Goal: Participate in discussion

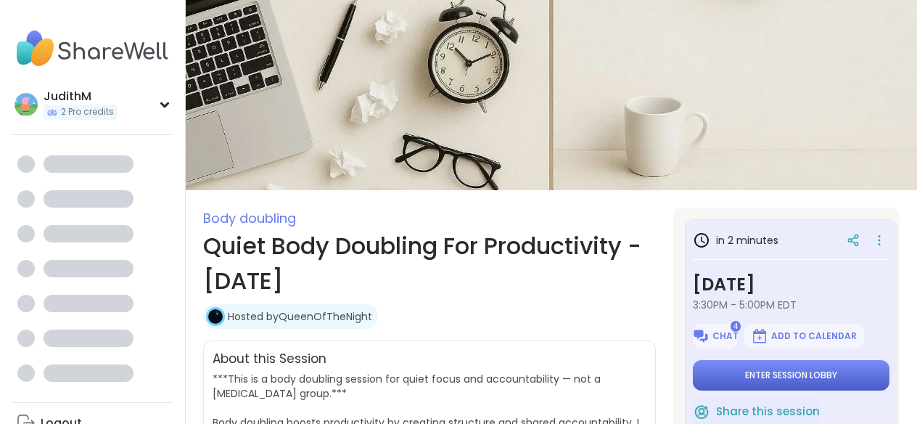
click at [776, 375] on span "Enter session lobby" at bounding box center [791, 375] width 92 height 12
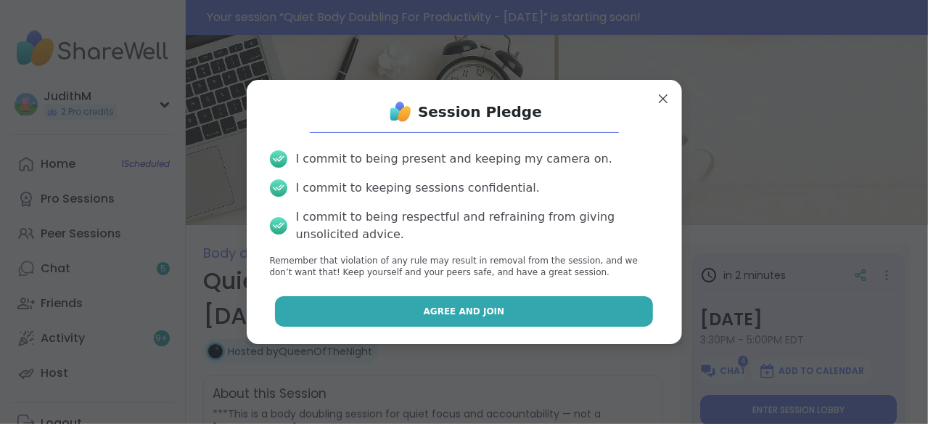
click at [521, 316] on button "Agree and Join" at bounding box center [464, 311] width 378 height 30
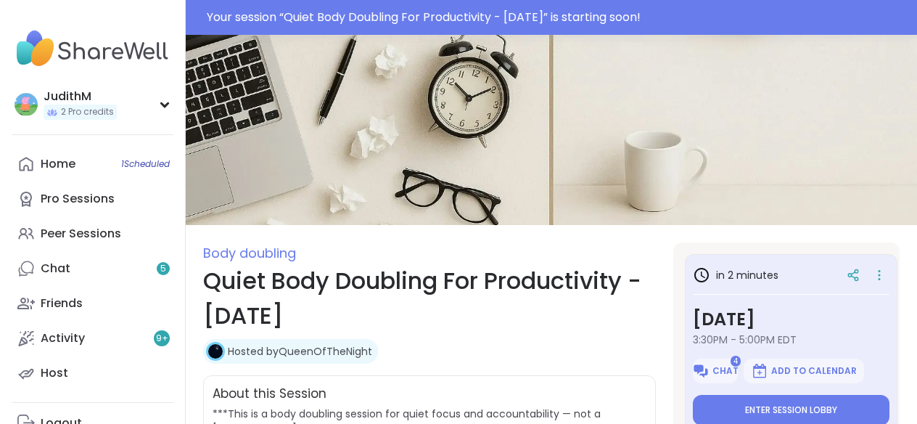
click at [521, 316] on h1 "Quiet Body Doubling For Productivity - [DATE]" at bounding box center [429, 298] width 453 height 70
type textarea "*"
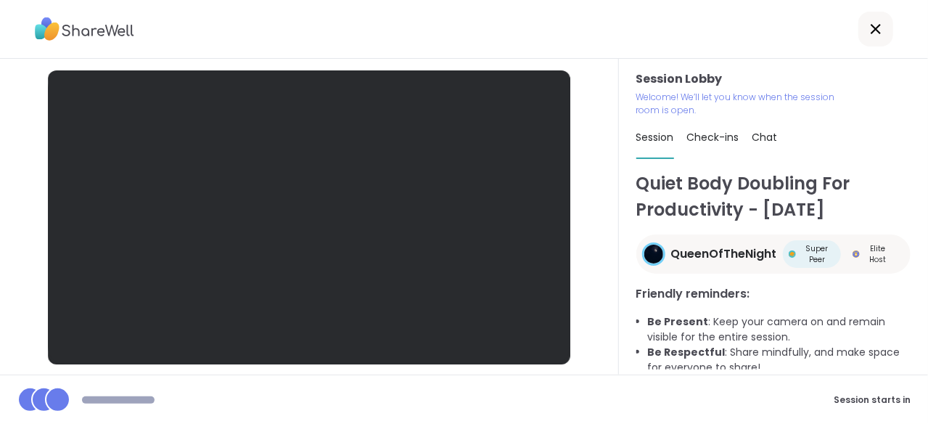
drag, startPoint x: 282, startPoint y: 117, endPoint x: 460, endPoint y: 196, distance: 195.2
click at [282, 117] on div at bounding box center [309, 217] width 522 height 294
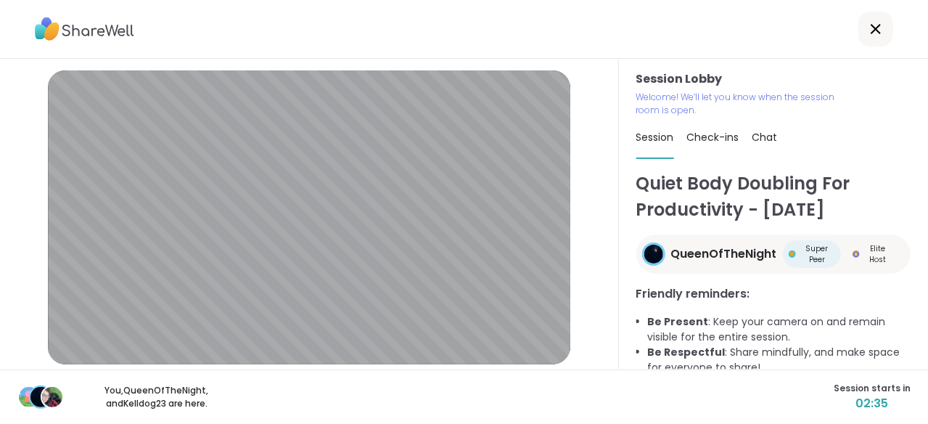
click at [596, 422] on div "You, QueenOfTheNight , and Kelldog23 are here. Session starts in 02:35" at bounding box center [464, 396] width 928 height 54
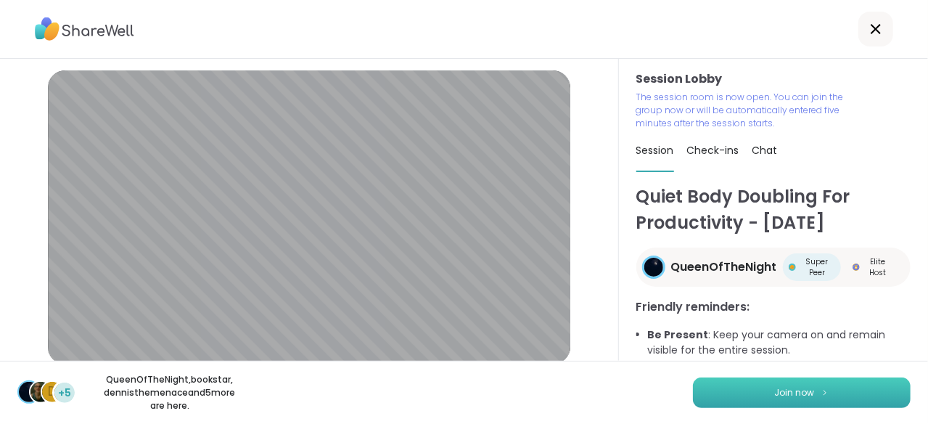
click at [762, 393] on button "Join now" at bounding box center [802, 392] width 218 height 30
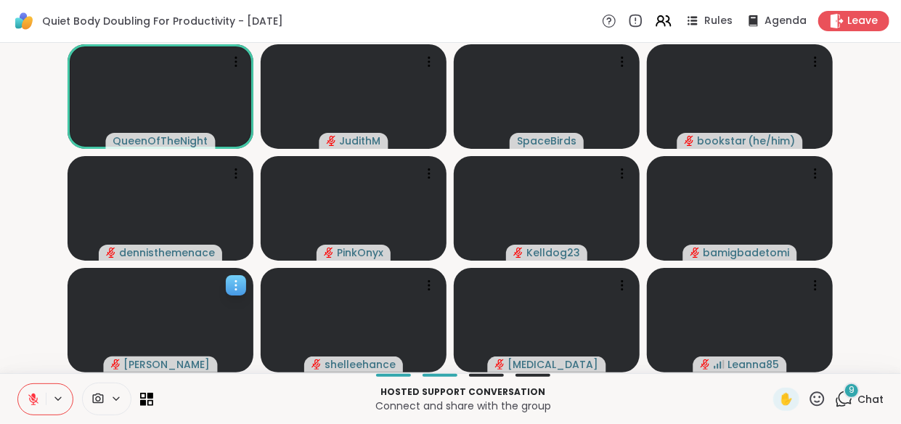
drag, startPoint x: 87, startPoint y: 294, endPoint x: 152, endPoint y: 323, distance: 70.8
click at [152, 323] on video at bounding box center [160, 320] width 186 height 104
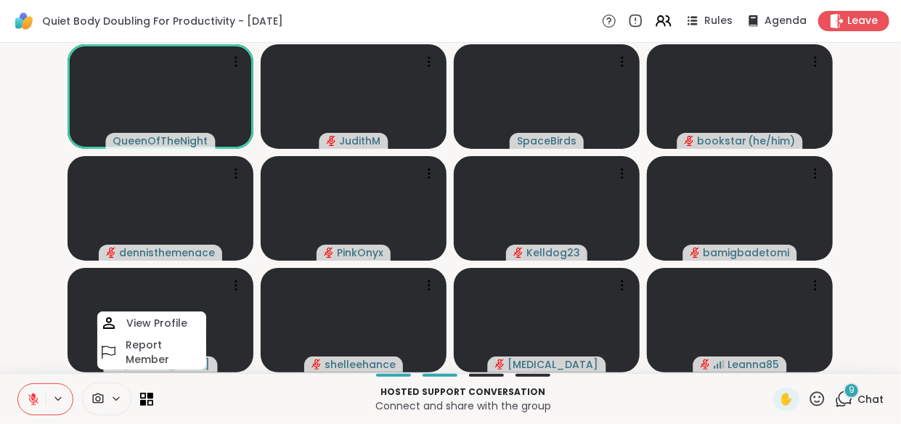
click at [52, 262] on video-player-container "QueenOfTheNight JudithM SpaceBirds bookstar ( he/him ) dennisthemenace PinkOnyx…" at bounding box center [450, 208] width 883 height 319
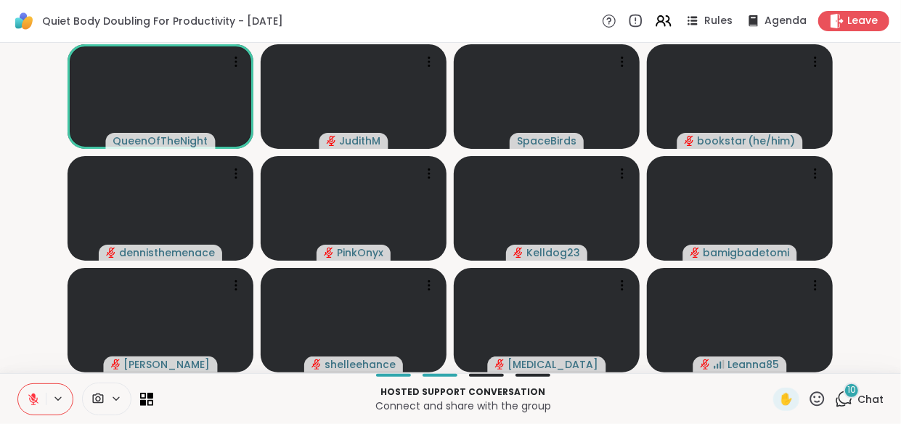
click at [847, 393] on span "10" at bounding box center [851, 390] width 9 height 12
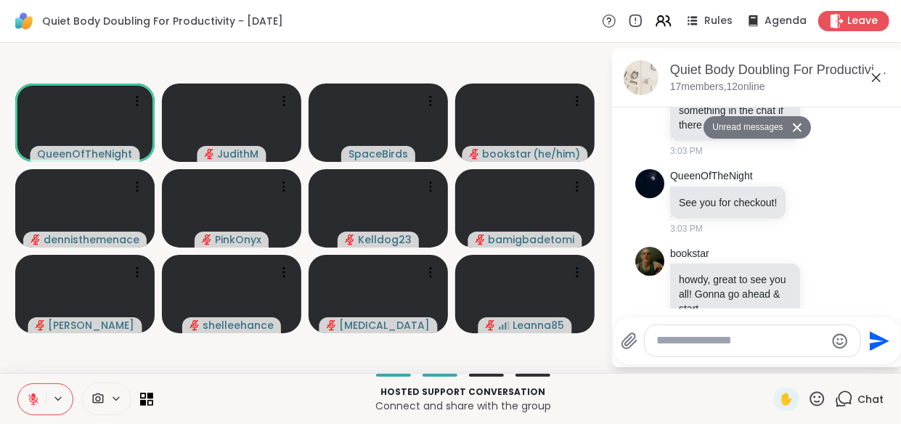
scroll to position [1053, 0]
click at [872, 74] on icon at bounding box center [875, 77] width 9 height 9
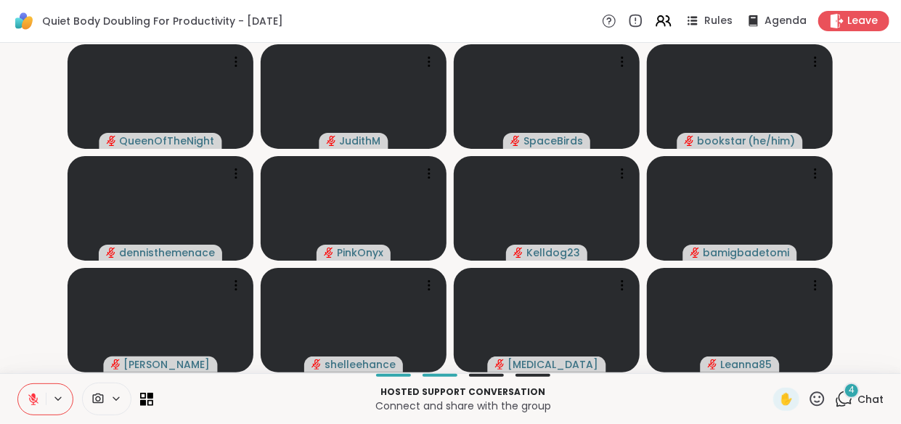
click at [94, 393] on icon at bounding box center [97, 399] width 13 height 14
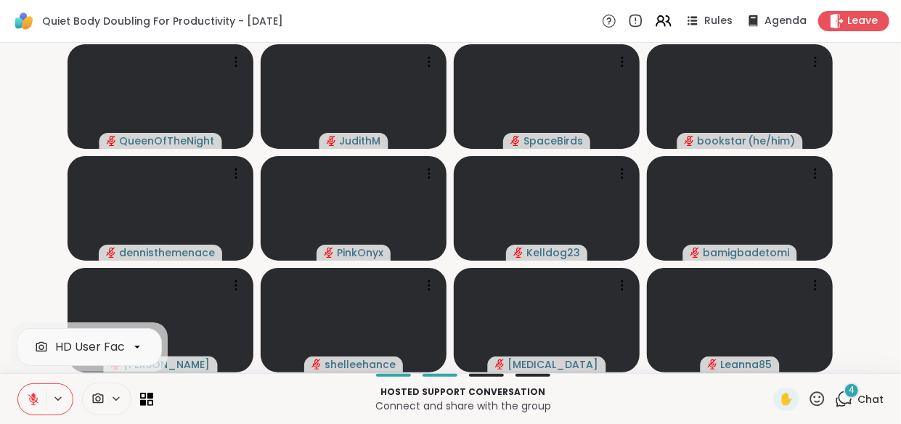
click at [115, 399] on icon at bounding box center [116, 398] width 6 height 3
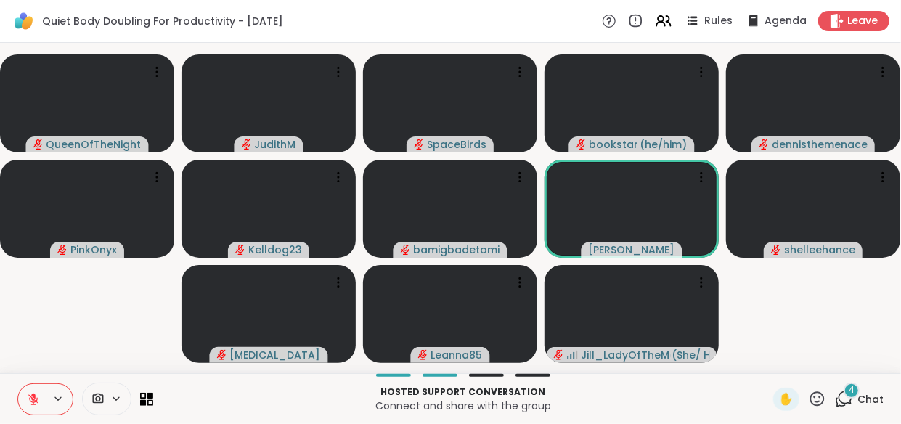
click at [460, 31] on div "Quiet Body Doubling For Productivity - [DATE] Rules Agenda Leave" at bounding box center [450, 21] width 901 height 43
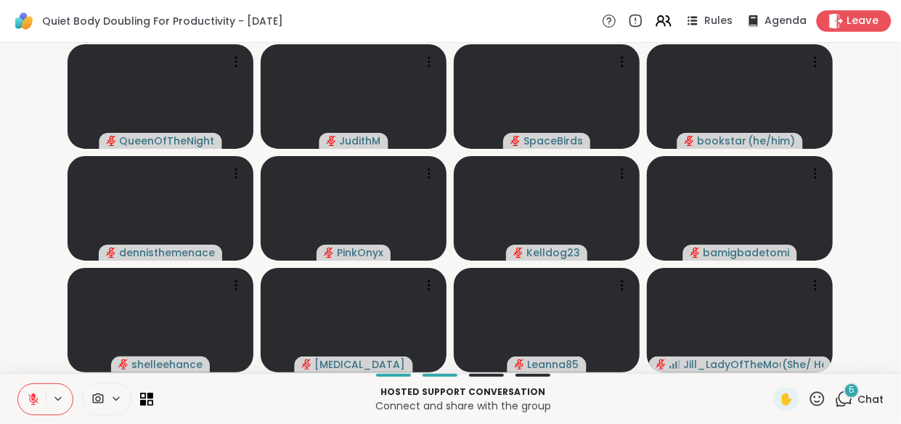
click at [829, 14] on icon at bounding box center [836, 20] width 14 height 15
